Goal: Task Accomplishment & Management: Complete application form

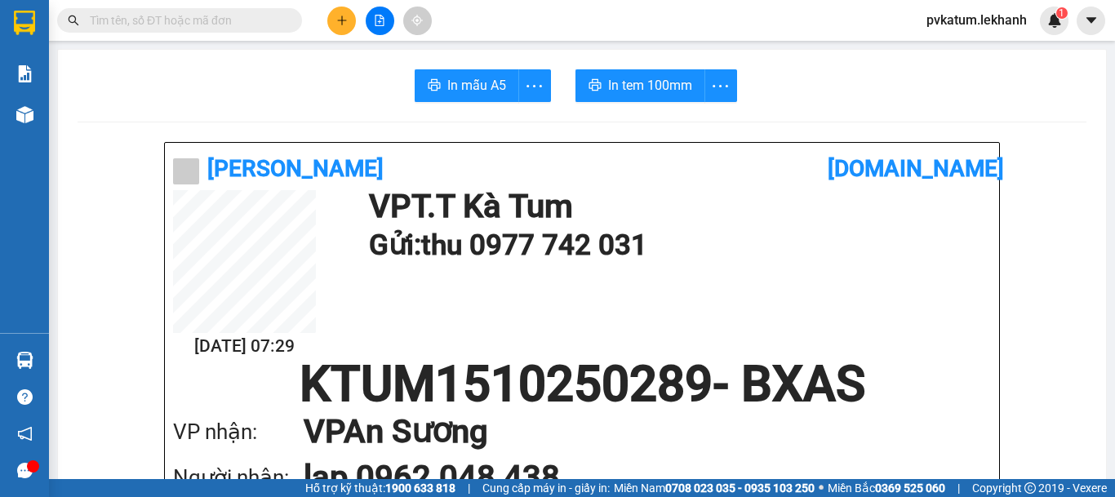
scroll to position [82, 0]
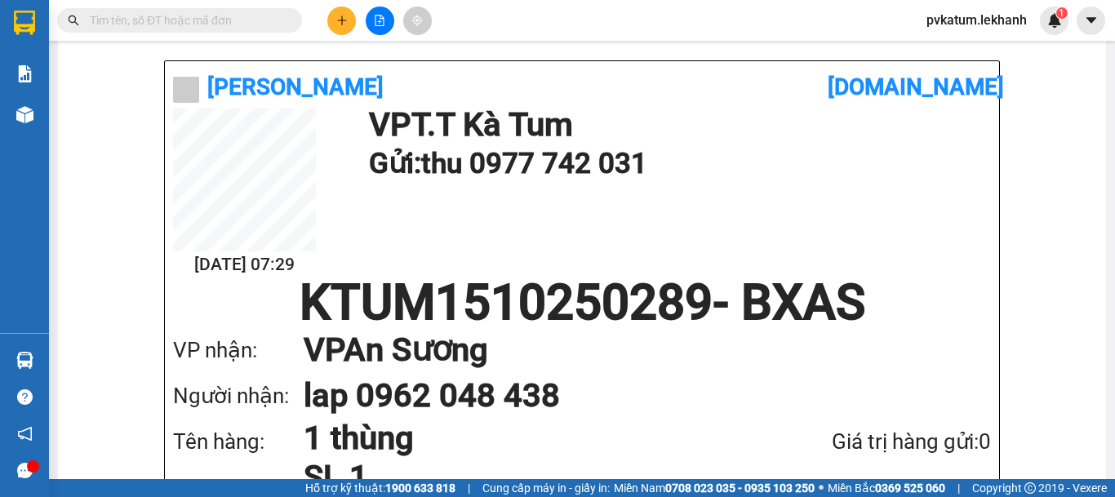
click at [339, 18] on icon "plus" at bounding box center [341, 20] width 11 height 11
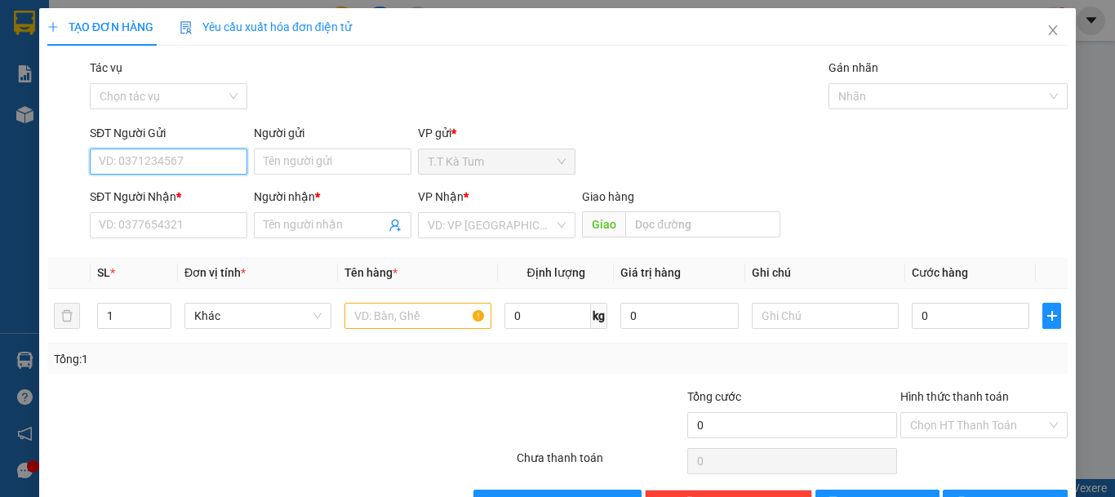
click at [203, 164] on input "SĐT Người Gửi" at bounding box center [169, 162] width 158 height 26
click at [127, 159] on input "0865588452" at bounding box center [169, 162] width 158 height 26
type input "0865288452"
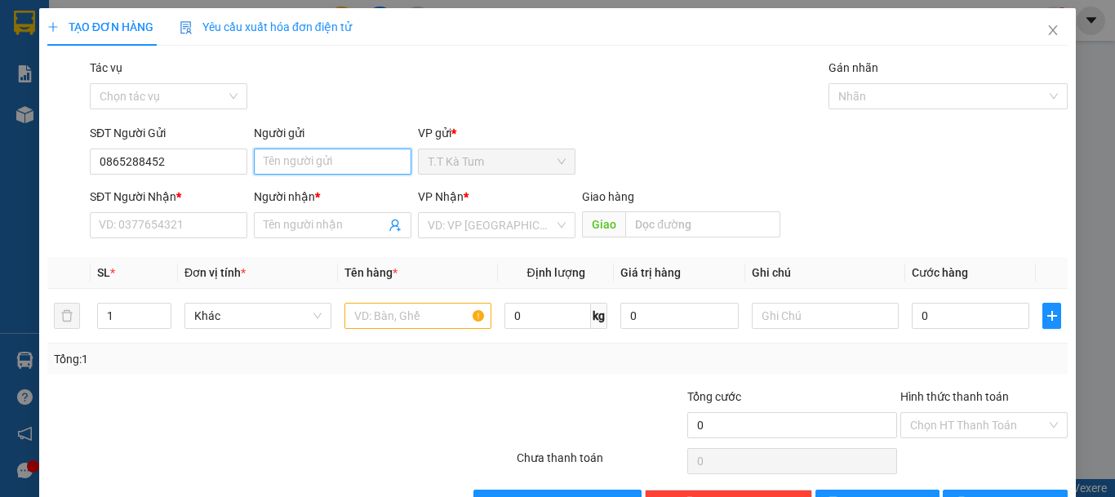
click at [336, 166] on input "Người gửi" at bounding box center [333, 162] width 158 height 26
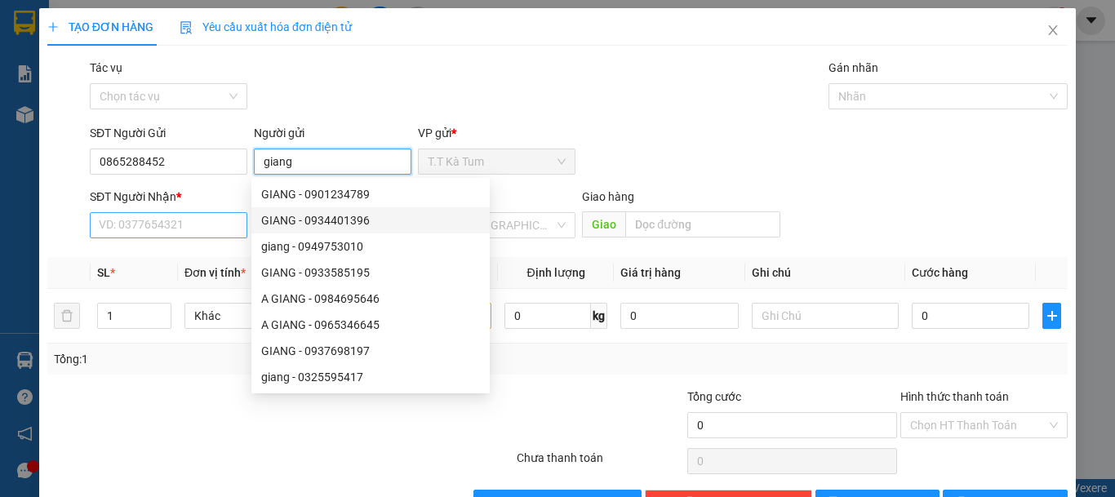
type input "giang"
click at [201, 234] on input "SĐT Người Nhận *" at bounding box center [169, 225] width 158 height 26
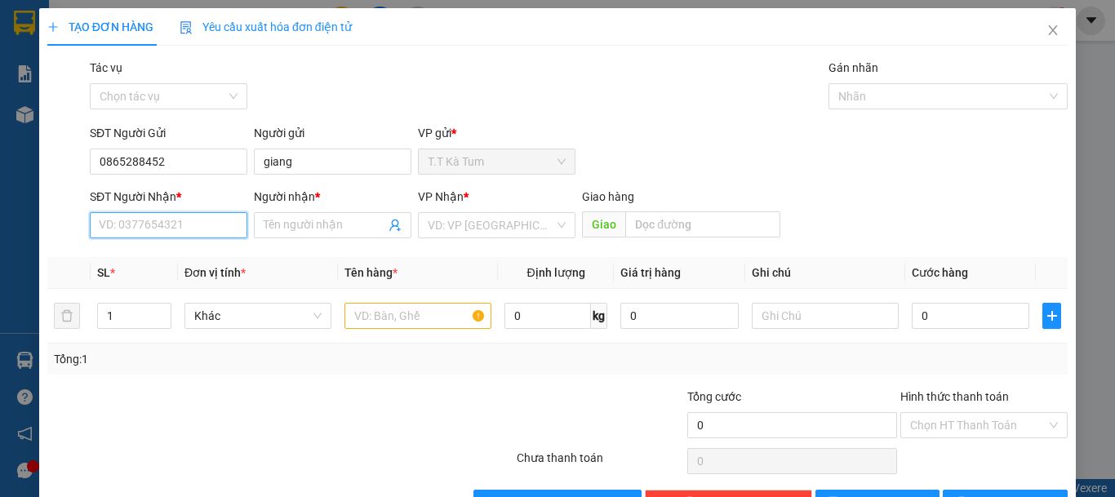
click at [181, 218] on input "SĐT Người Nhận *" at bounding box center [169, 225] width 158 height 26
click at [185, 230] on input "SĐT Người Nhận *" at bounding box center [169, 225] width 158 height 26
type input "0968785639"
click at [202, 253] on div "0968785639 - DŨNG" at bounding box center [167, 258] width 136 height 18
type input "DŨNG"
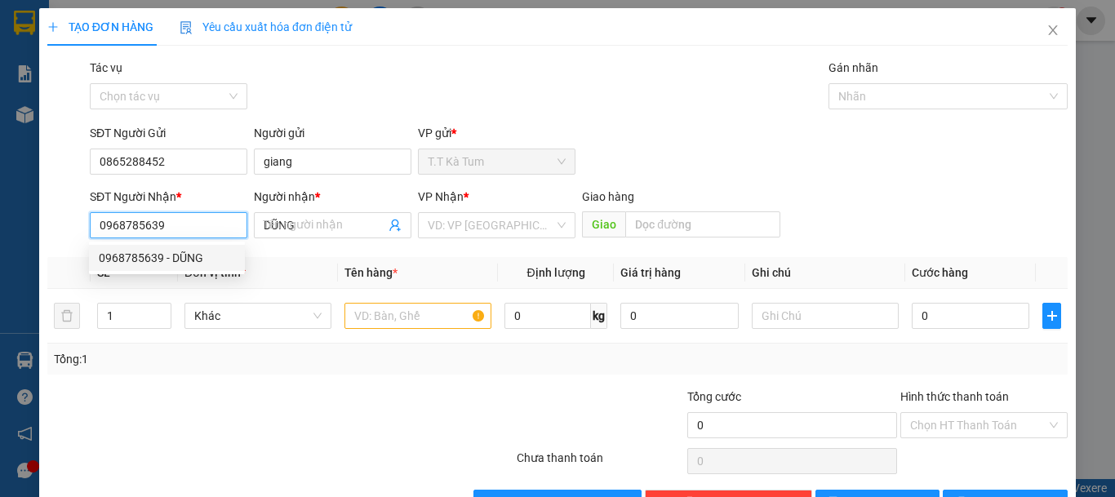
type input "30.000"
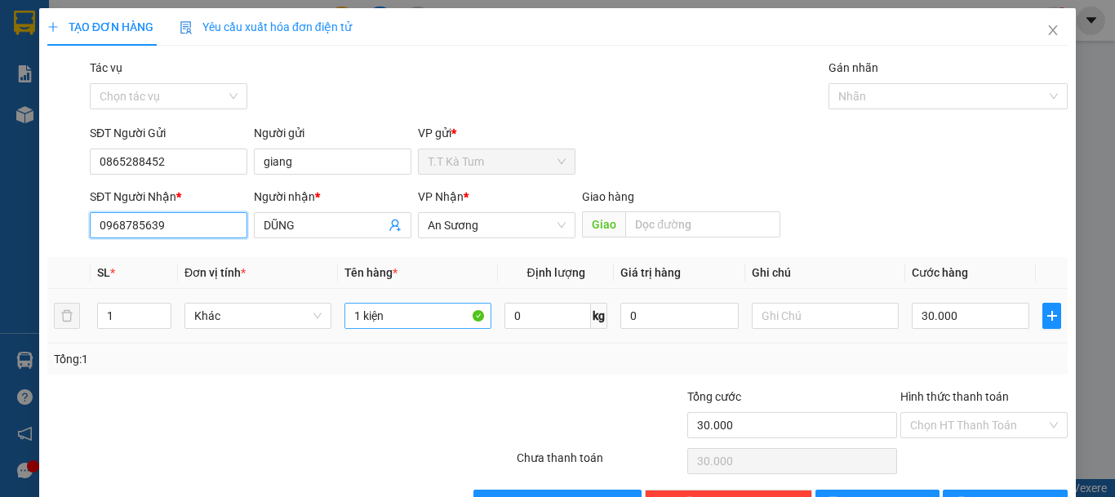
type input "0968785639"
click at [431, 315] on input "1 kiện" at bounding box center [418, 316] width 147 height 26
type input "1 bao thư"
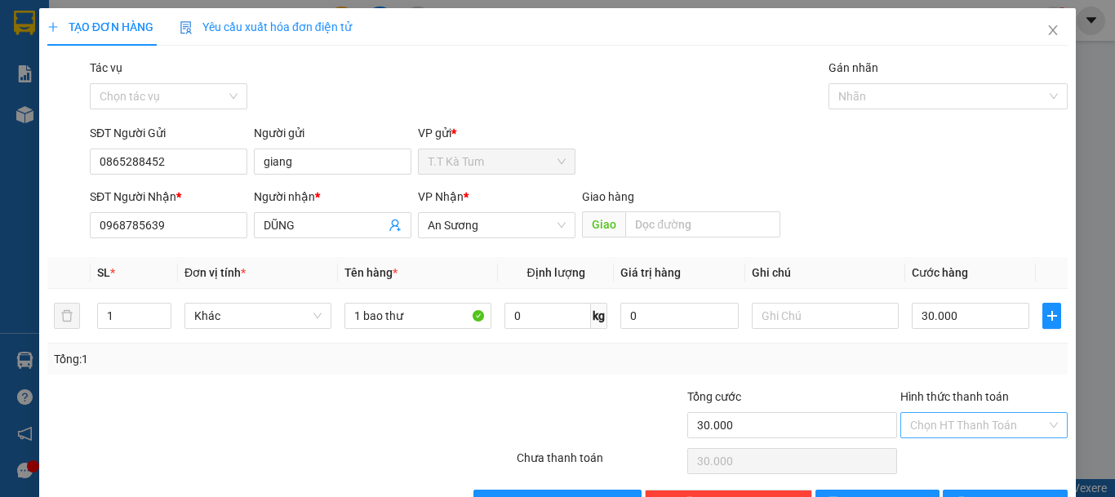
click at [983, 420] on input "Hình thức thanh toán" at bounding box center [978, 425] width 136 height 24
click at [966, 378] on div "Tại văn phòng" at bounding box center [974, 367] width 166 height 26
type input "0"
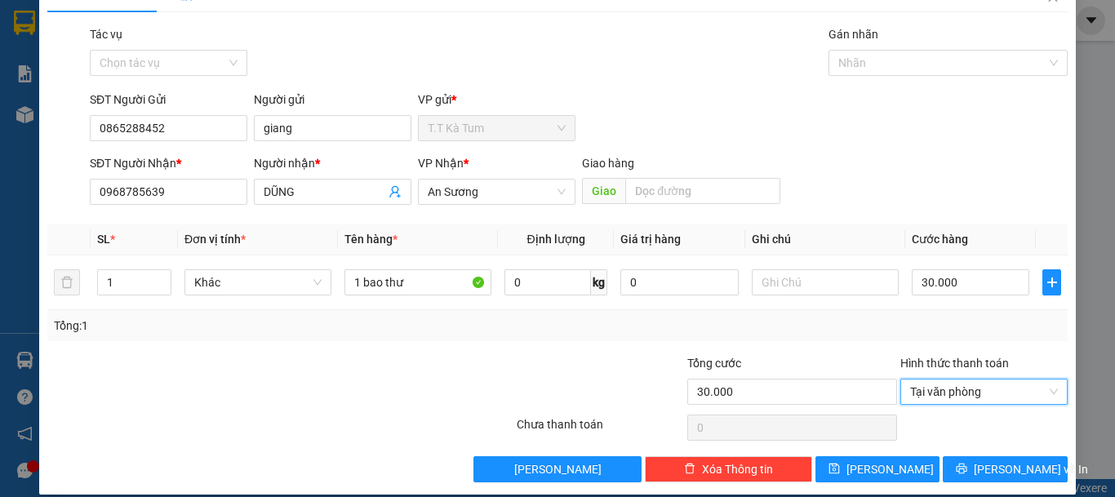
scroll to position [51, 0]
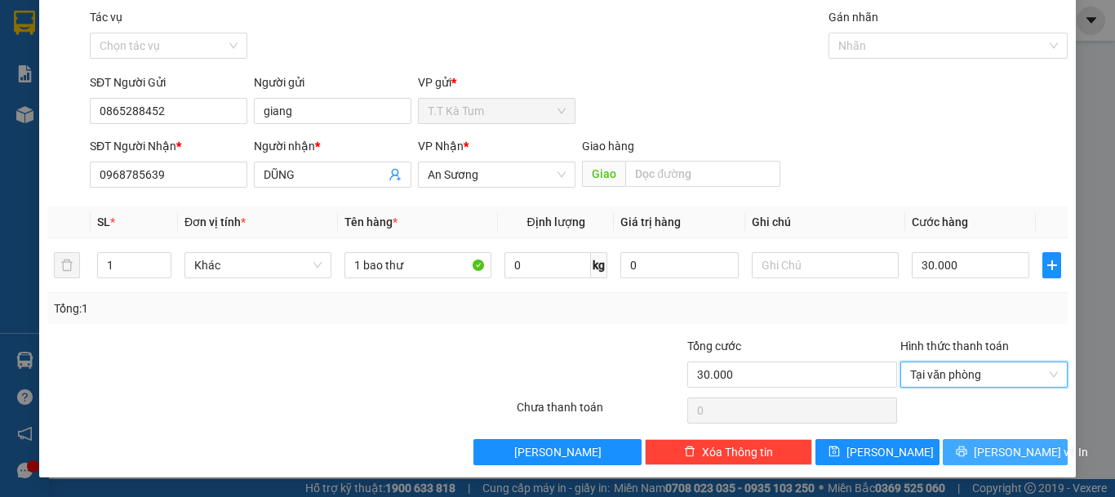
drag, startPoint x: 993, startPoint y: 451, endPoint x: 989, endPoint y: 440, distance: 11.4
click at [992, 453] on span "[PERSON_NAME] và In" at bounding box center [1031, 452] width 114 height 18
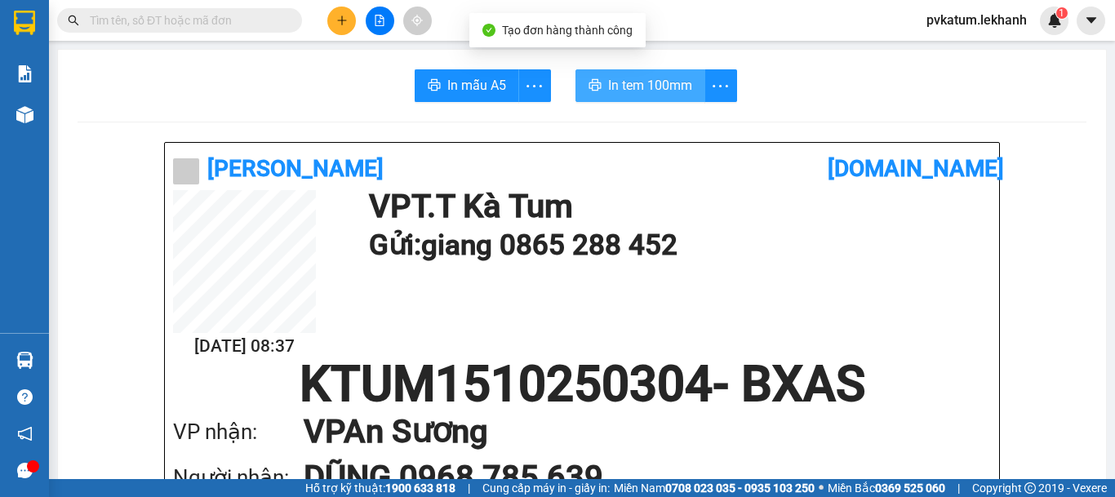
click at [681, 90] on span "In tem 100mm" at bounding box center [650, 85] width 84 height 20
